Goal: Navigation & Orientation: Understand site structure

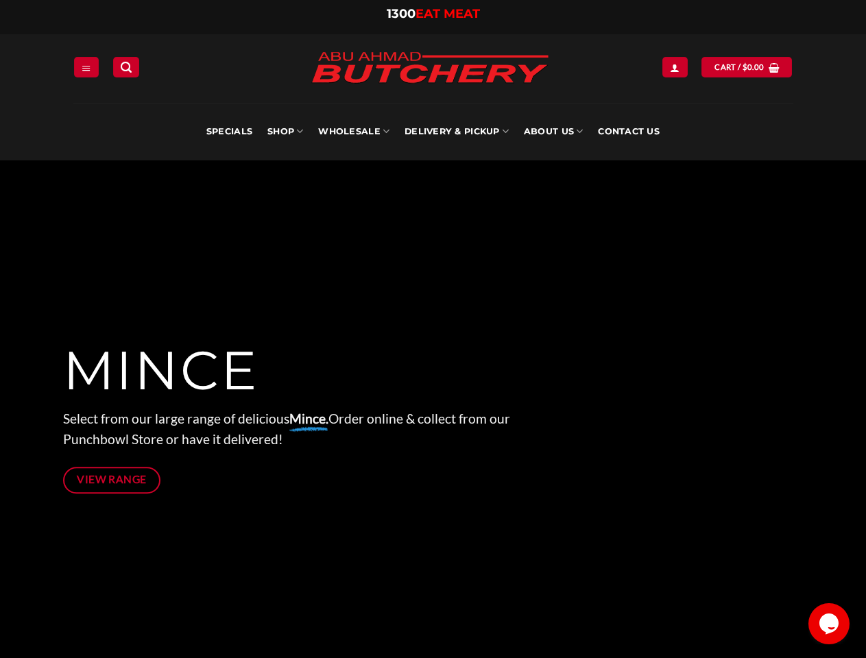
click at [433, 329] on div at bounding box center [433, 417] width 741 height 514
click at [86, 67] on icon "Menu" at bounding box center [87, 67] width 10 height 11
click at [285, 132] on link "SHOP" at bounding box center [285, 132] width 36 height 58
click at [355, 132] on link "Wholesale" at bounding box center [353, 132] width 71 height 58
click at [457, 132] on link "Delivery & Pickup" at bounding box center [457, 132] width 104 height 58
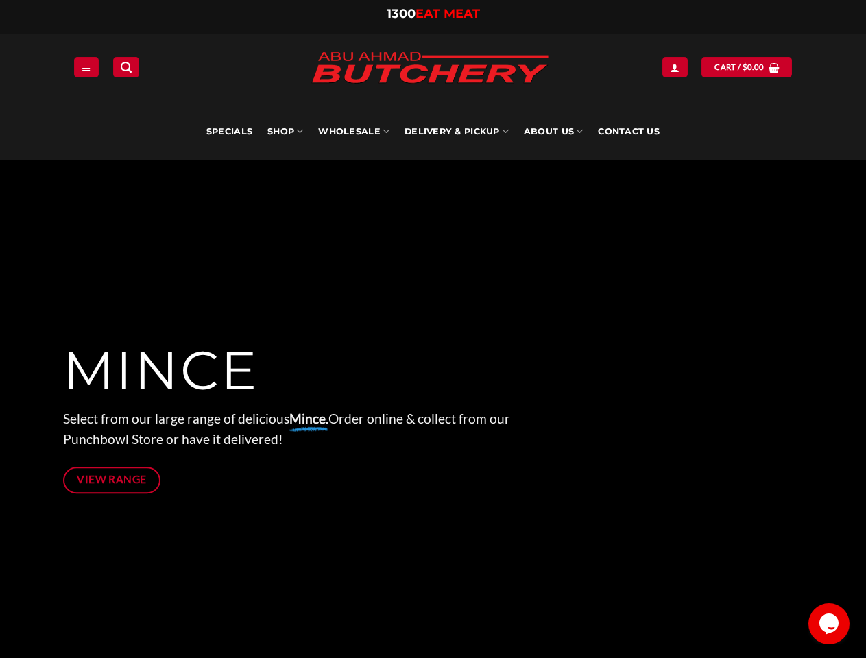
click at [553, 132] on link "About Us" at bounding box center [553, 132] width 59 height 58
click at [829, 624] on icon "$i18n('chat', 'chat_widget')" at bounding box center [828, 624] width 19 height 21
